Goal: Transaction & Acquisition: Obtain resource

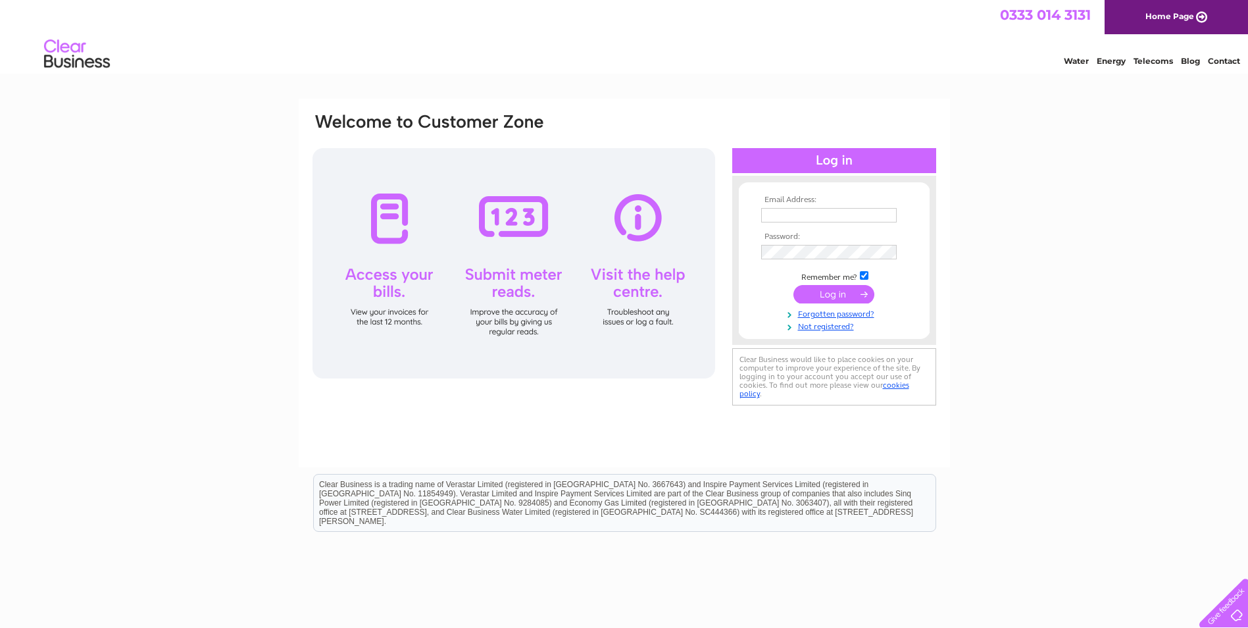
type input "[PERSON_NAME][EMAIL_ADDRESS][PERSON_NAME][DOMAIN_NAME]"
click at [819, 294] on input "submit" at bounding box center [834, 294] width 81 height 18
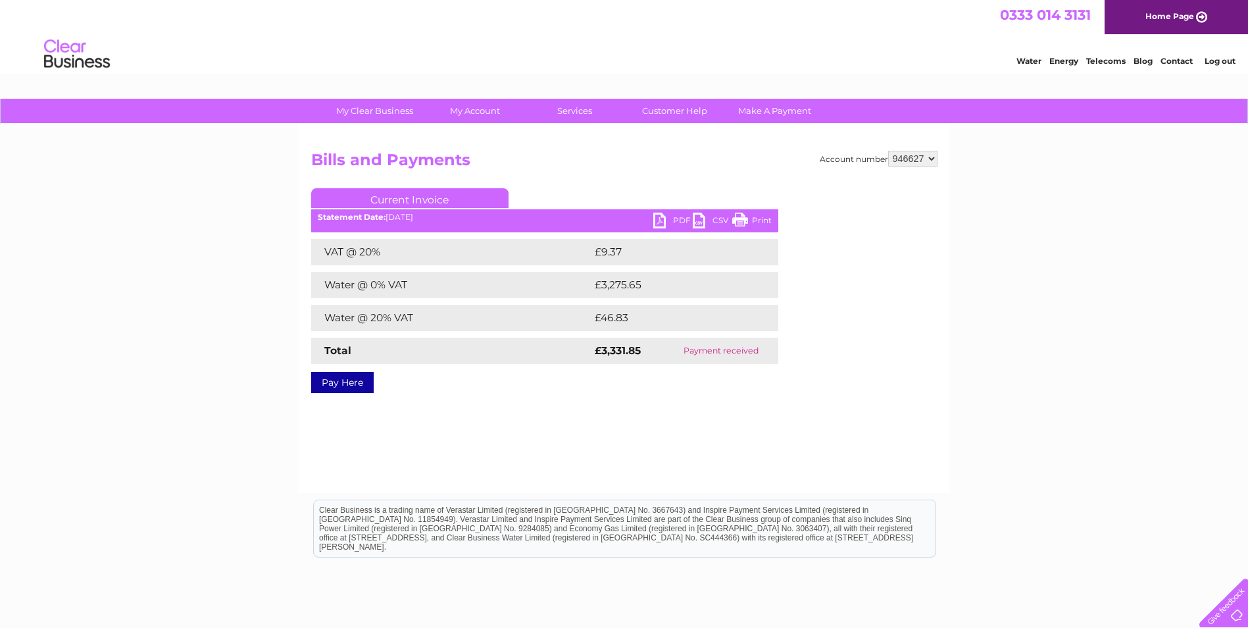
click at [433, 196] on link "Current Invoice" at bounding box center [409, 198] width 197 height 20
click at [679, 217] on link "PDF" at bounding box center [672, 222] width 39 height 19
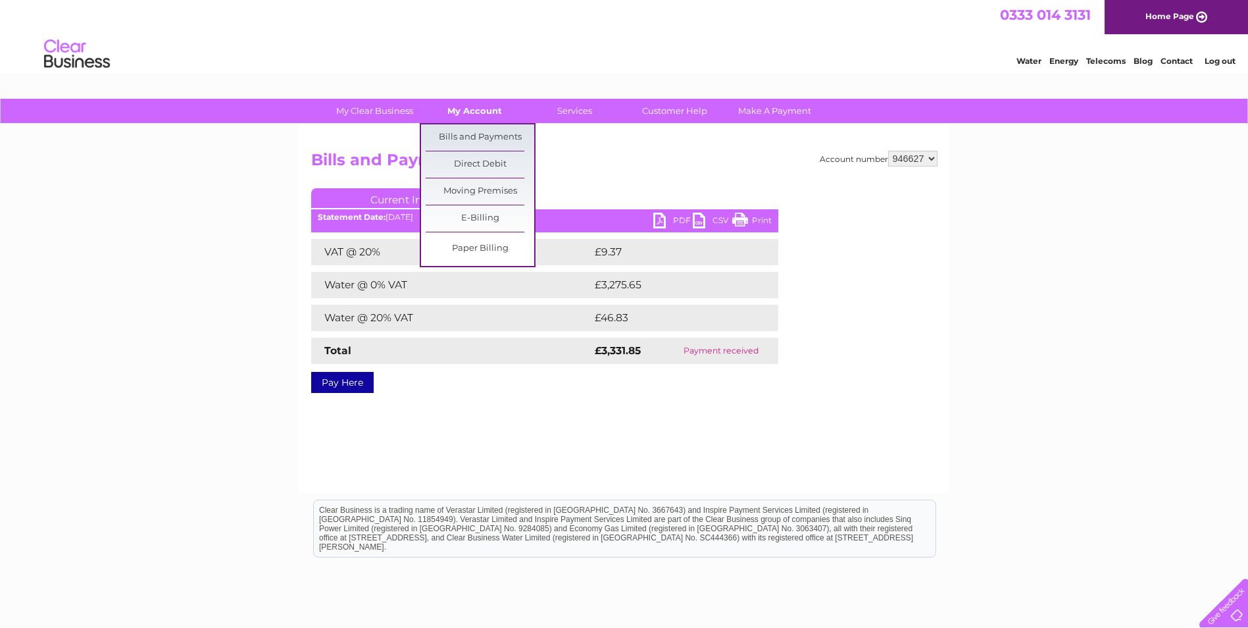
click at [476, 113] on link "My Account" at bounding box center [475, 111] width 109 height 24
click at [475, 135] on link "Bills and Payments" at bounding box center [480, 137] width 109 height 26
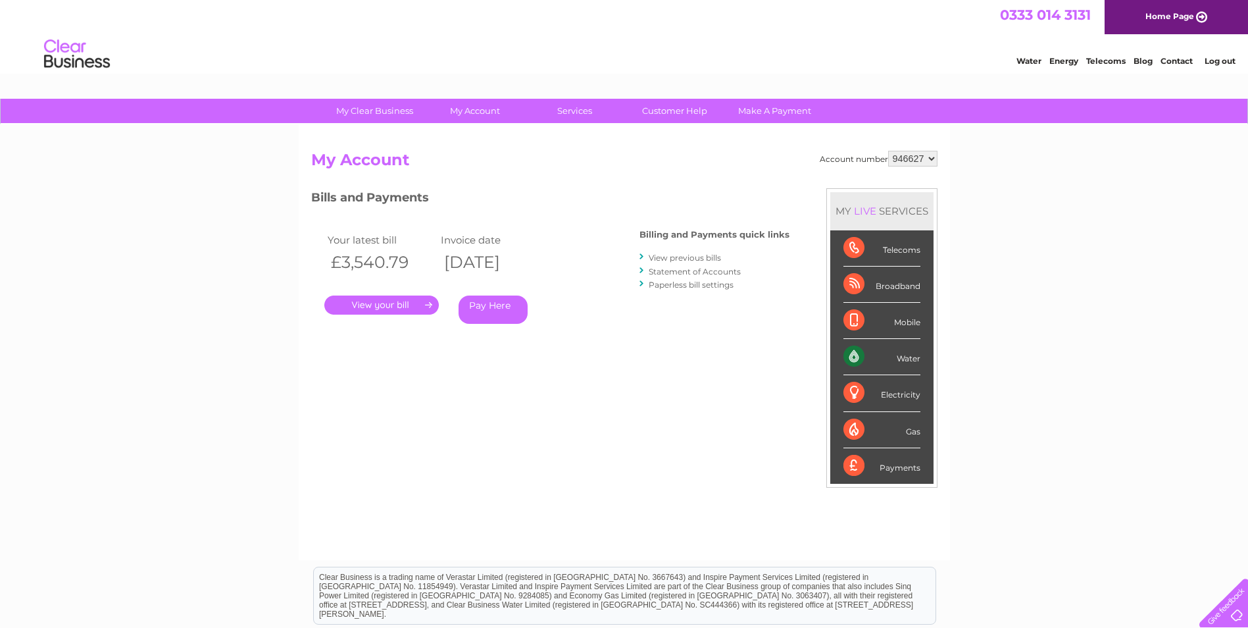
click at [401, 305] on link "." at bounding box center [381, 304] width 115 height 19
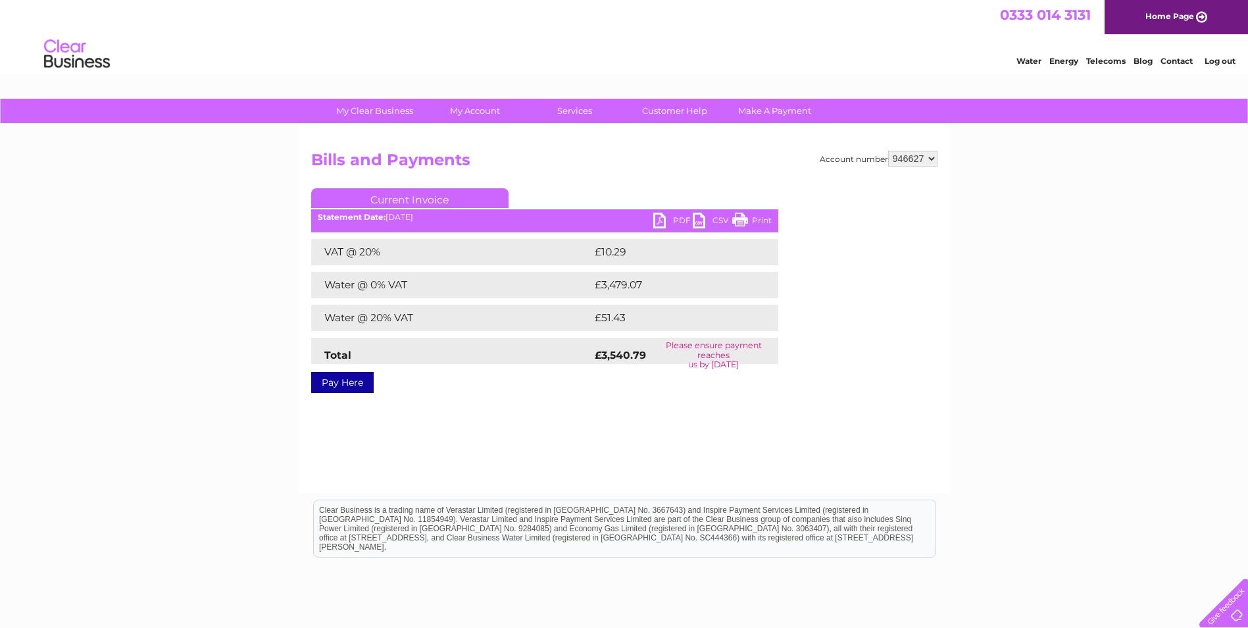
click at [674, 219] on link "PDF" at bounding box center [672, 222] width 39 height 19
